Goal: Task Accomplishment & Management: Manage account settings

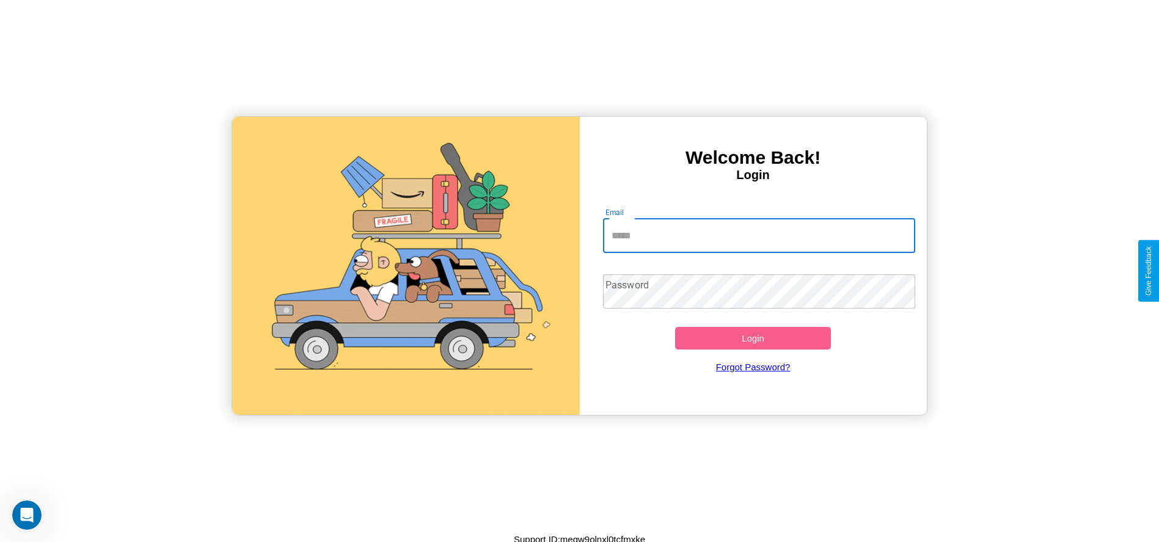
click at [759, 235] on input "Email" at bounding box center [759, 236] width 312 height 34
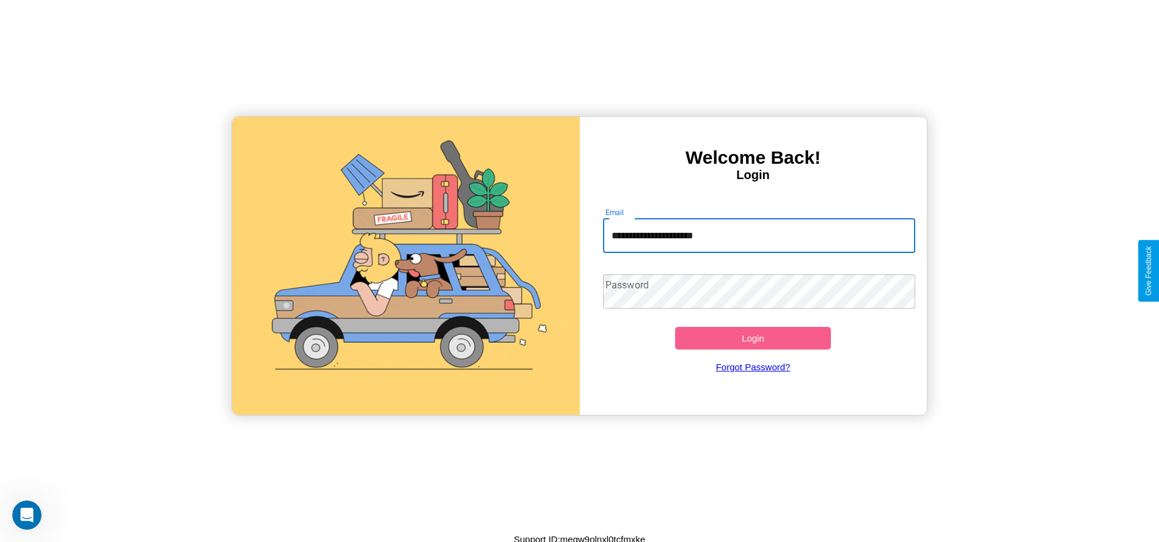
type input "**********"
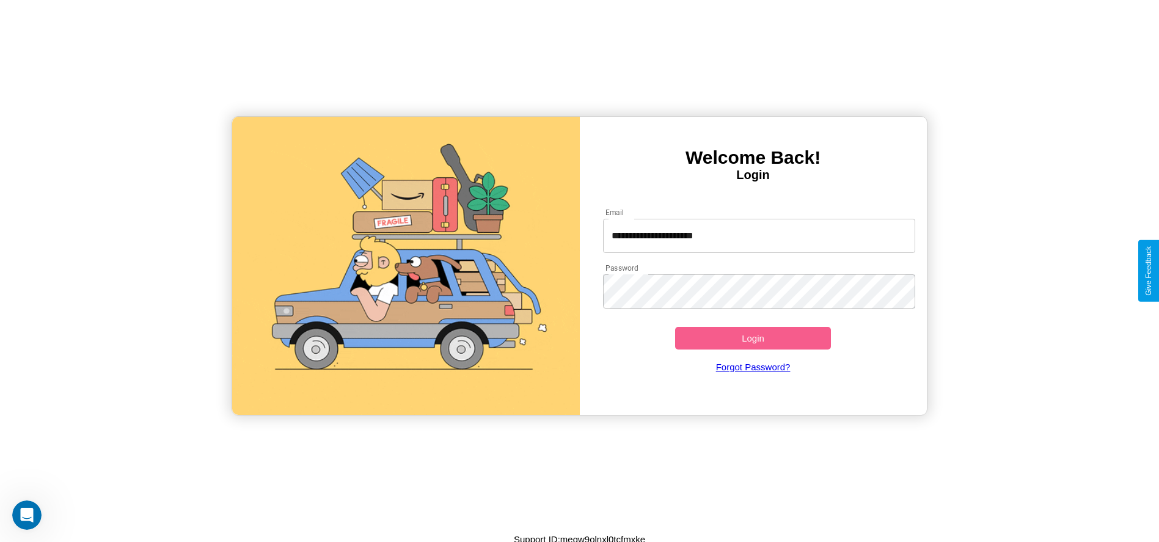
click at [753, 338] on button "Login" at bounding box center [753, 338] width 156 height 23
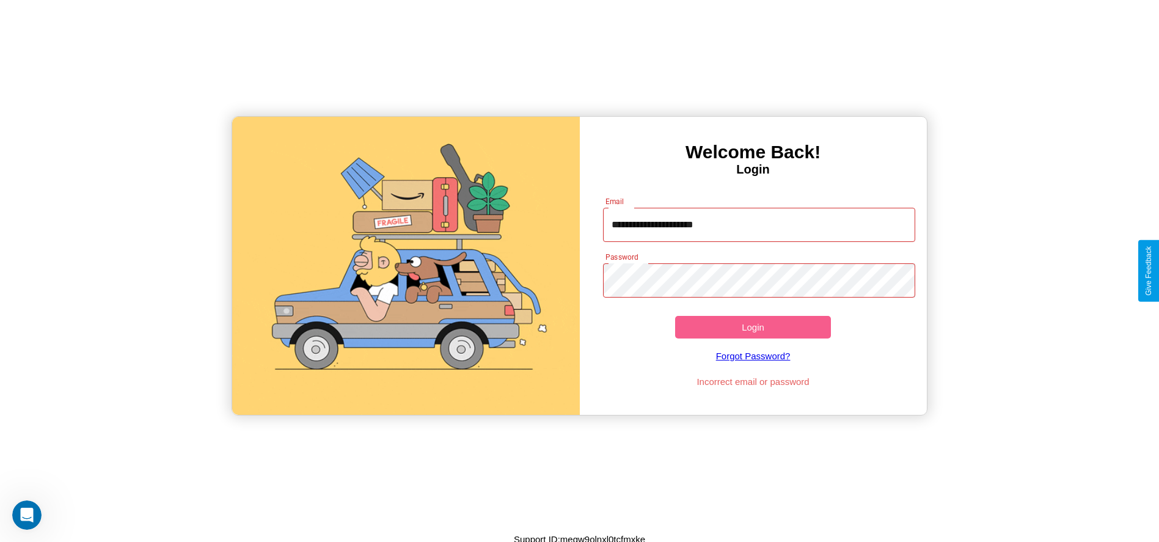
click at [753, 327] on button "Login" at bounding box center [753, 327] width 156 height 23
